Goal: Task Accomplishment & Management: Manage account settings

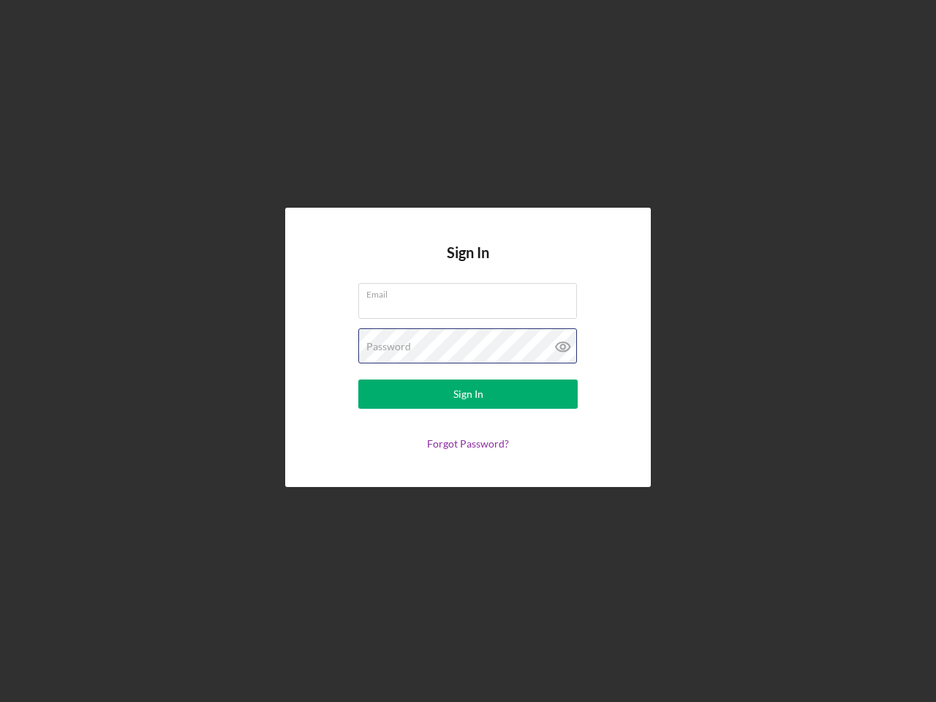
click at [468, 351] on div "Password" at bounding box center [467, 346] width 219 height 37
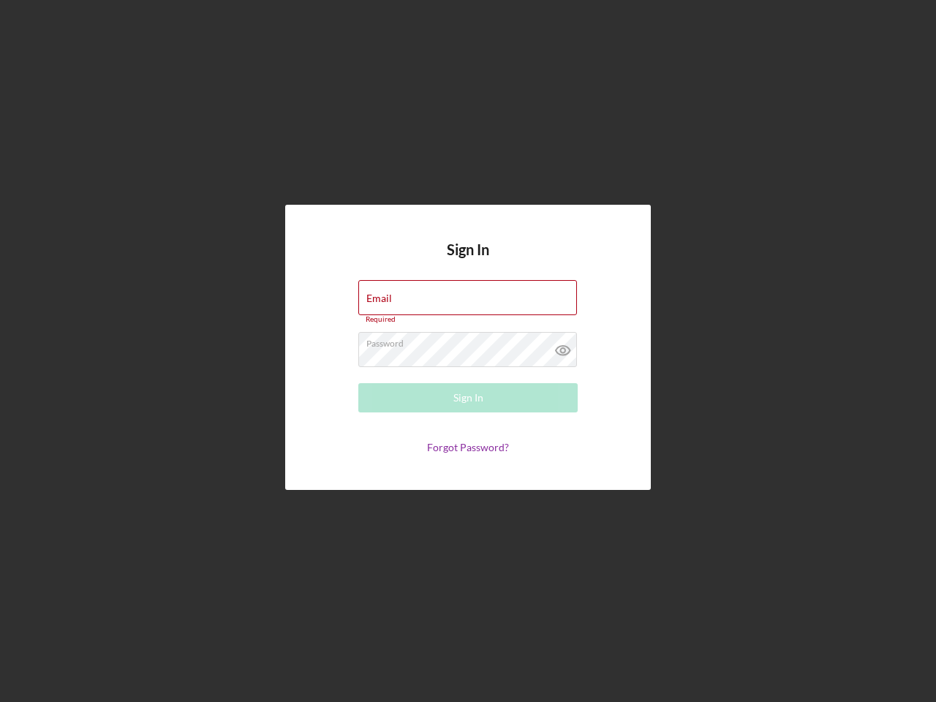
click at [563, 347] on icon at bounding box center [563, 350] width 37 height 37
